Goal: Information Seeking & Learning: Learn about a topic

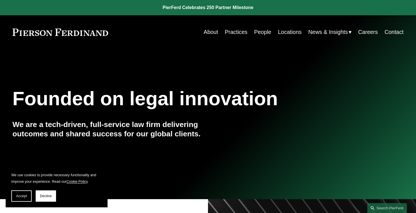
click at [235, 31] on link "Practices" at bounding box center [236, 32] width 23 height 11
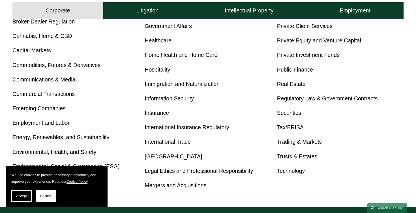
scroll to position [288, 0]
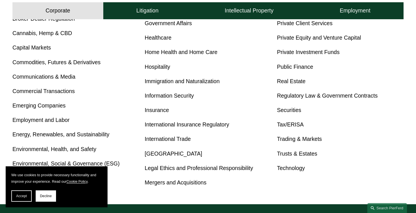
click at [175, 80] on link "Immigration and Naturalization" at bounding box center [182, 81] width 75 height 6
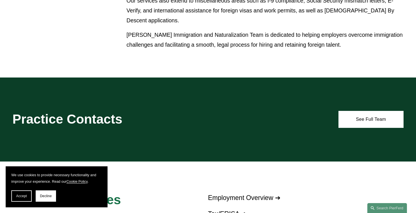
scroll to position [364, 0]
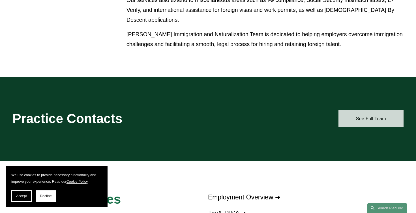
click at [370, 110] on link "See Full Team" at bounding box center [370, 118] width 65 height 17
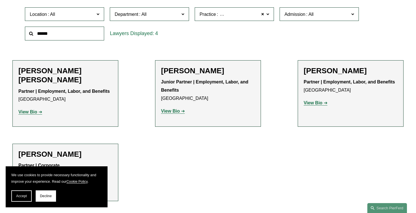
scroll to position [187, 0]
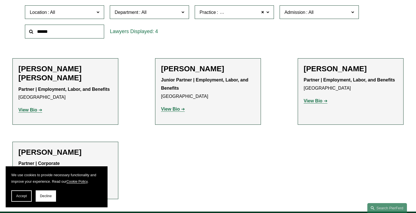
click at [185, 72] on h2 "[PERSON_NAME]" at bounding box center [208, 68] width 94 height 9
click at [170, 110] on strong "View Bio" at bounding box center [170, 109] width 19 height 5
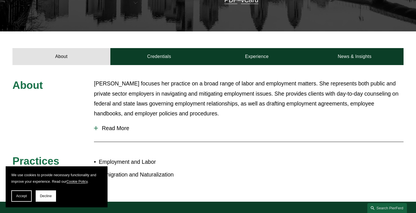
scroll to position [173, 0]
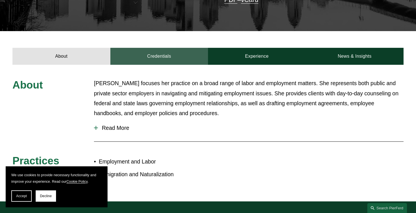
click at [163, 48] on link "Credentials" at bounding box center [159, 56] width 98 height 17
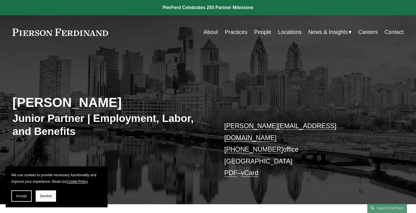
scroll to position [0, 0]
